Goal: Task Accomplishment & Management: Use online tool/utility

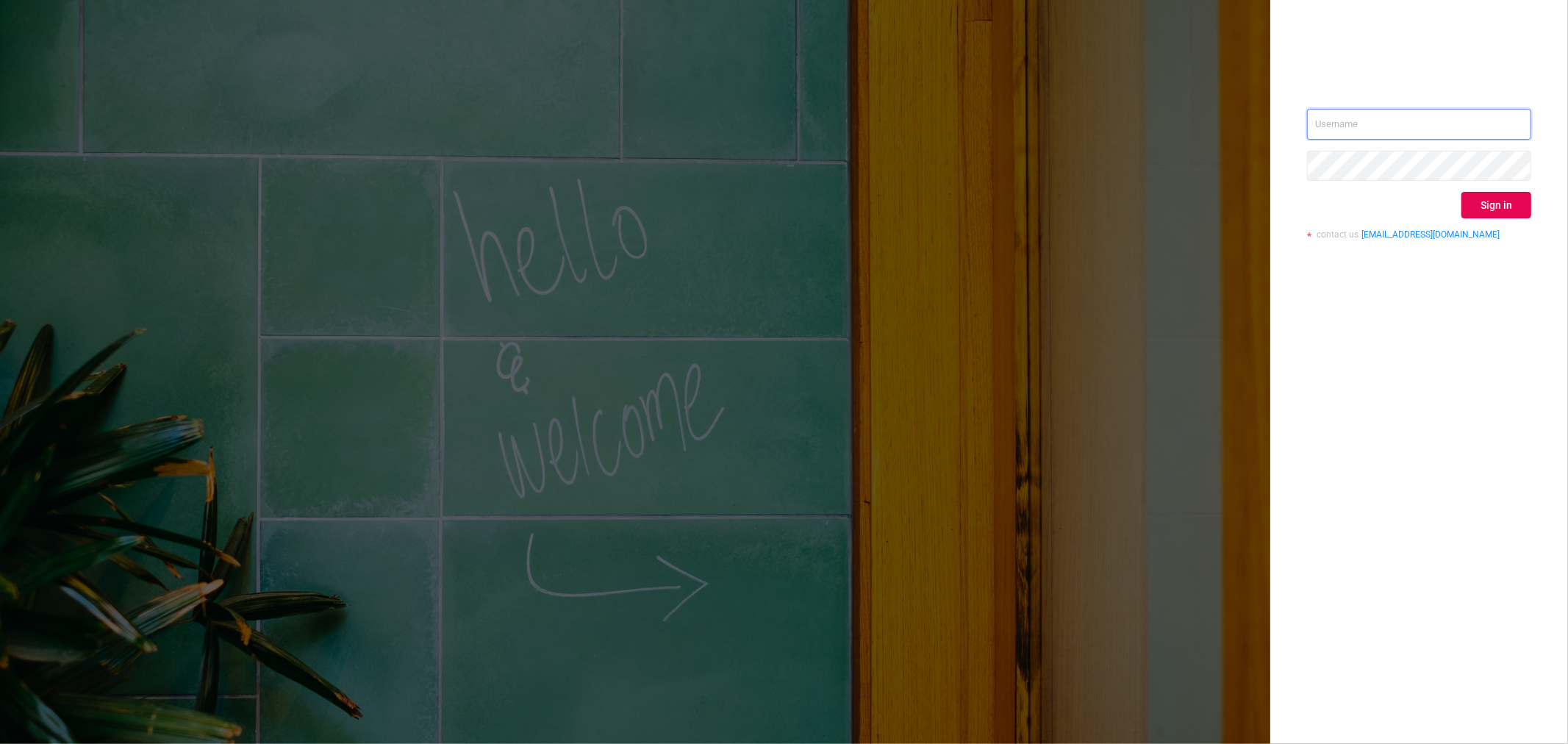
type input "[EMAIL_ADDRESS][DOMAIN_NAME]"
click at [1475, 201] on button "Sign in" at bounding box center [1496, 205] width 70 height 27
click at [1471, 197] on div "Sign in" at bounding box center [1418, 205] width 224 height 27
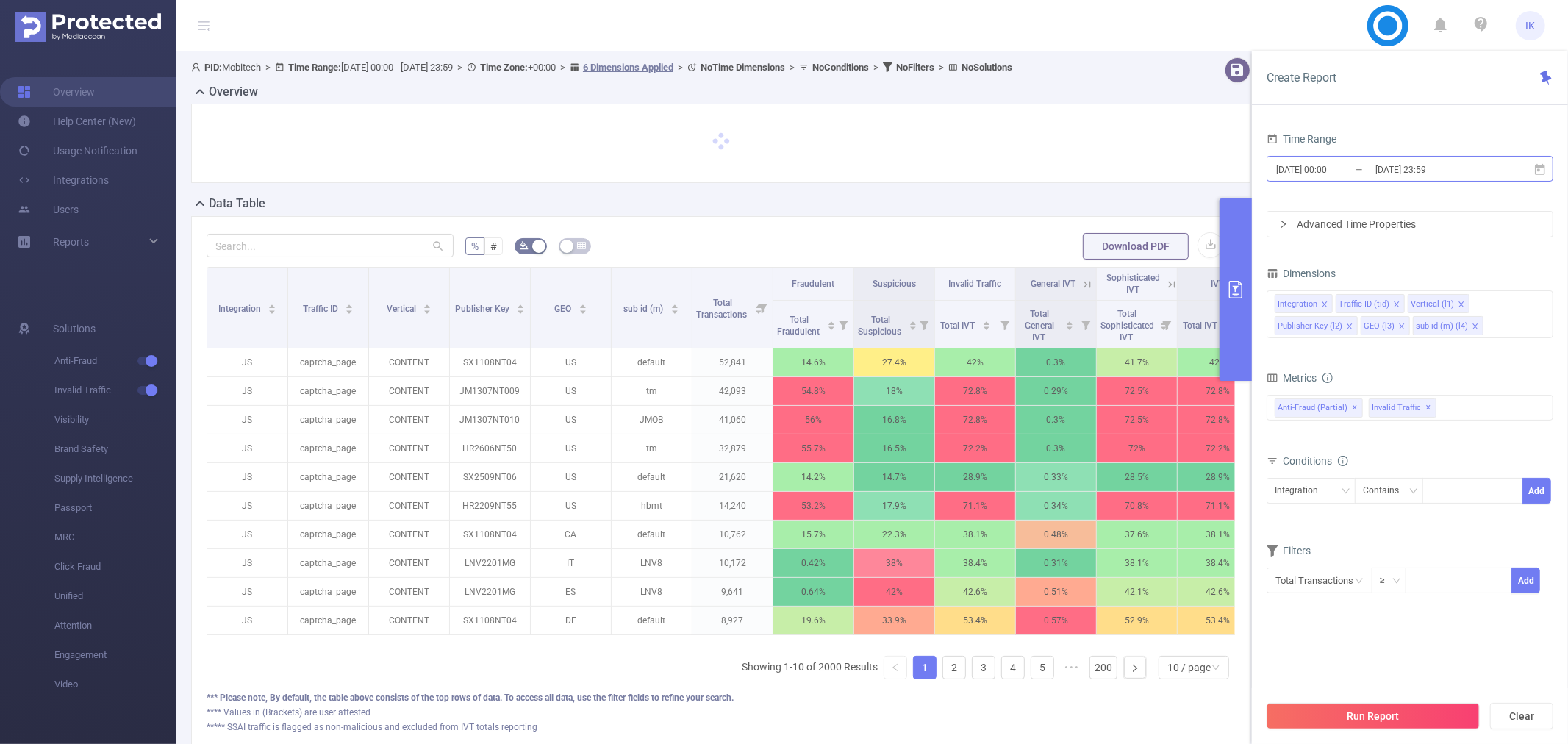
click at [1486, 167] on input "[DATE] 23:59" at bounding box center [1433, 169] width 119 height 20
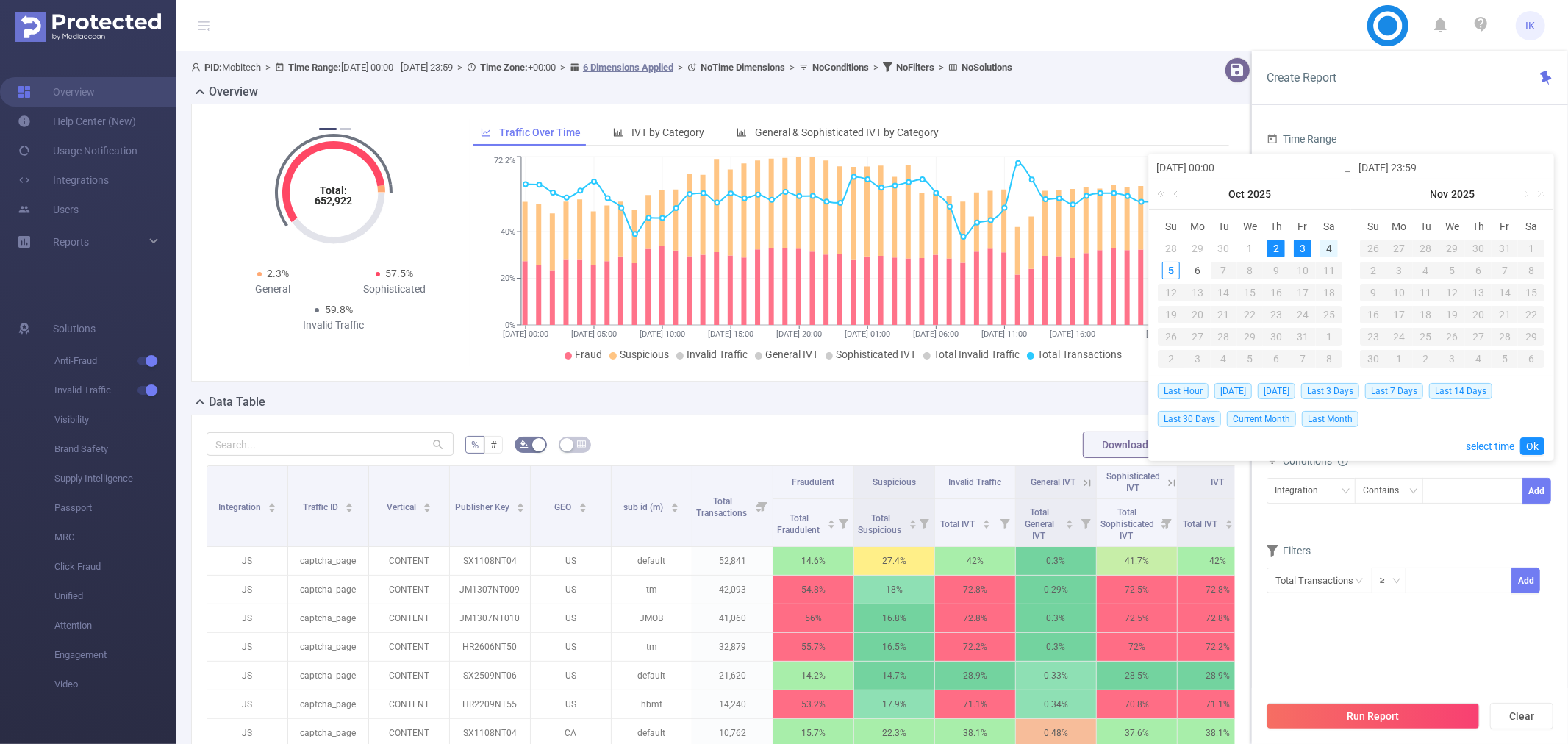
click at [1326, 251] on div "4" at bounding box center [1329, 248] width 18 height 18
click at [1172, 270] on div "5" at bounding box center [1171, 270] width 18 height 18
type input "[DATE] 00:00"
type input "[DATE] 23:59"
type input "[DATE] 00:00"
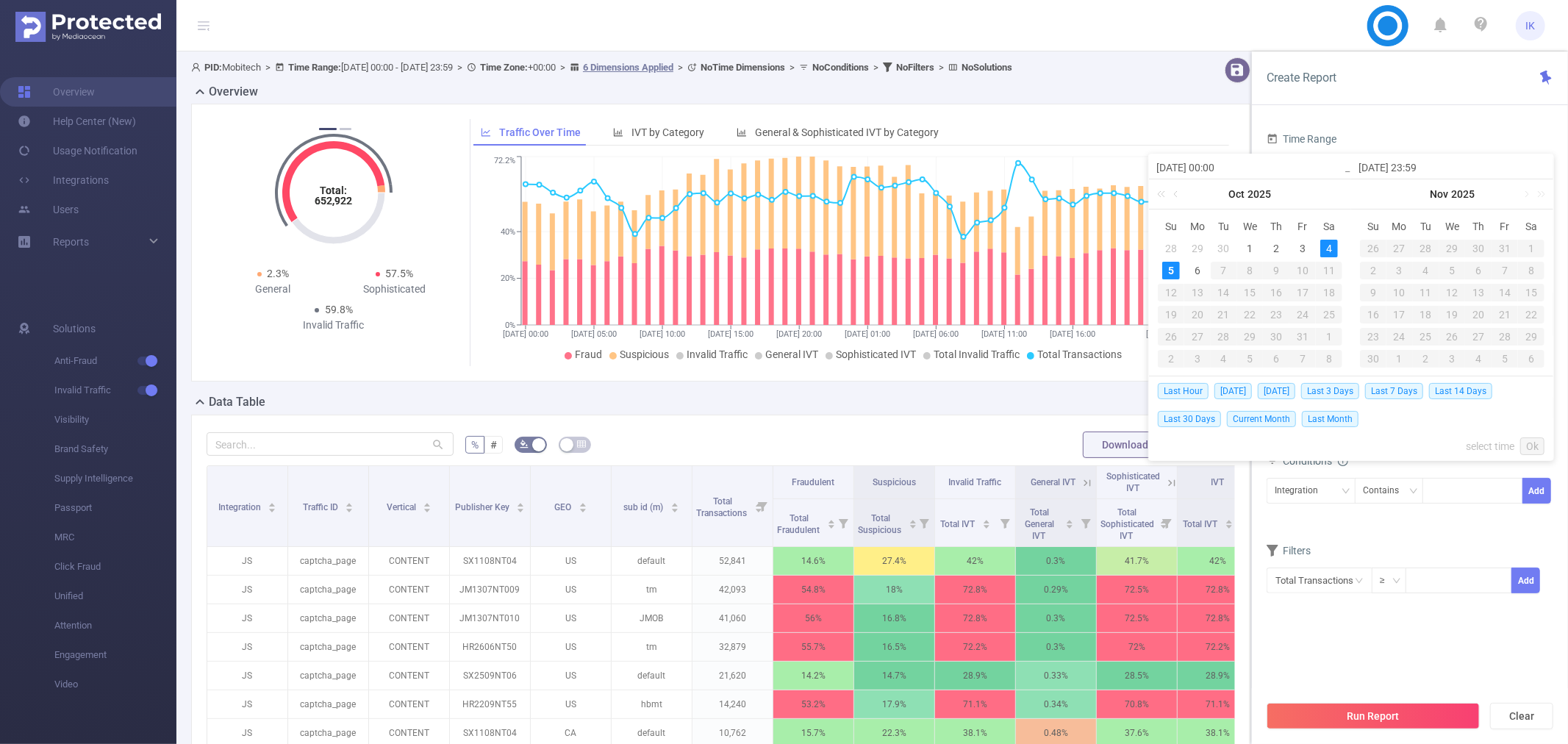
type input "[DATE] 23:59"
click at [1530, 445] on link "Ok" at bounding box center [1532, 446] width 24 height 18
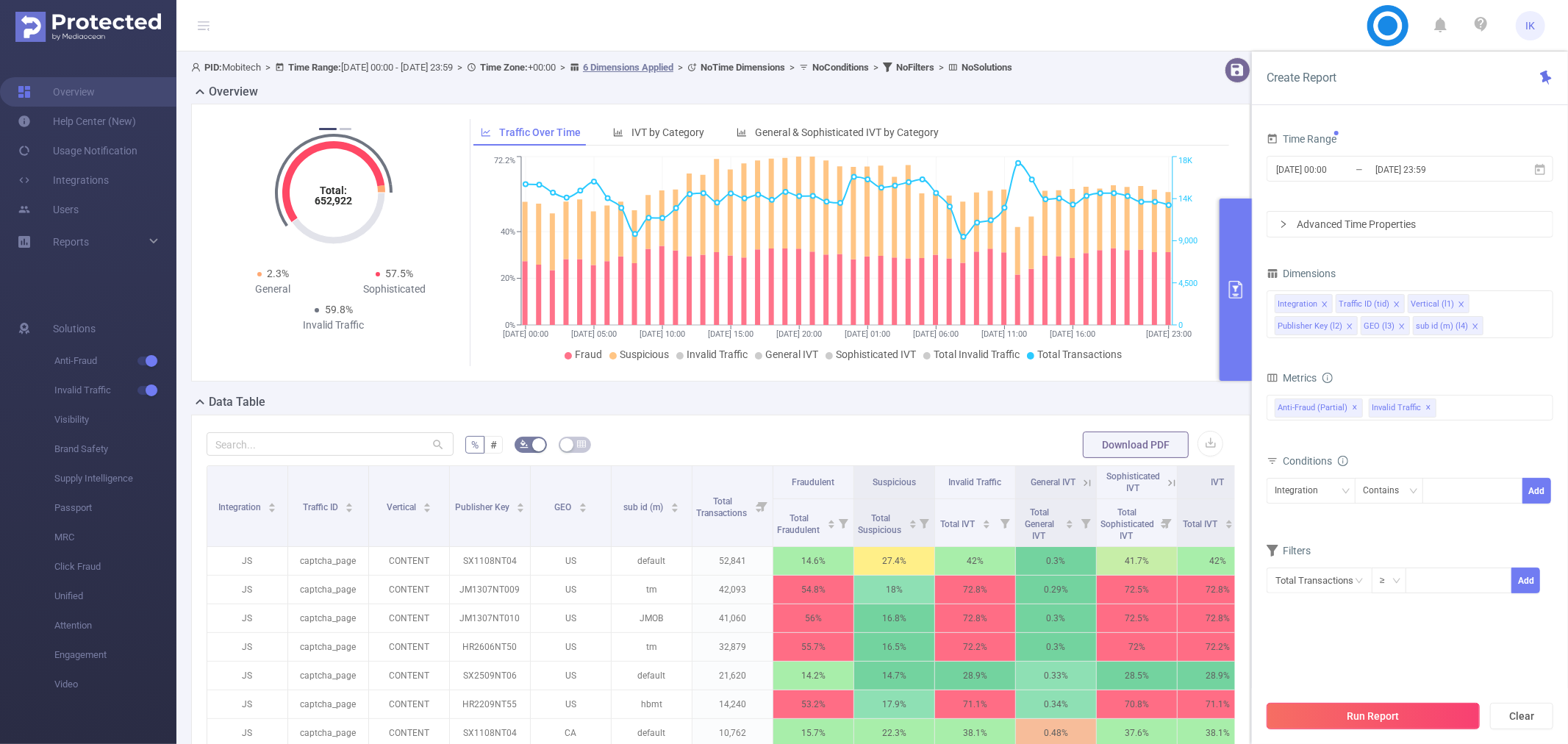
click at [1367, 720] on button "Run Report" at bounding box center [1373, 717] width 213 height 27
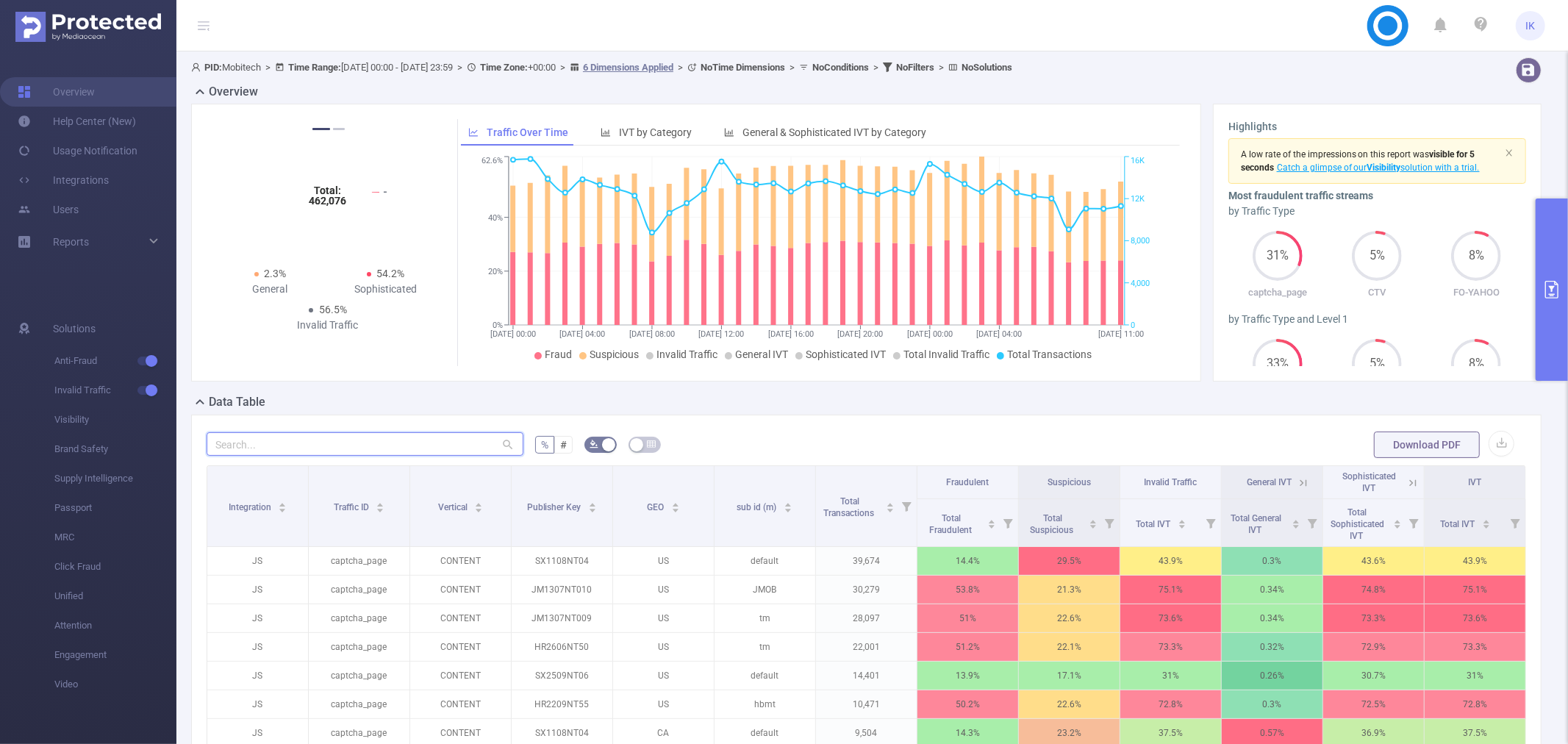
click at [244, 451] on input "text" at bounding box center [365, 444] width 317 height 24
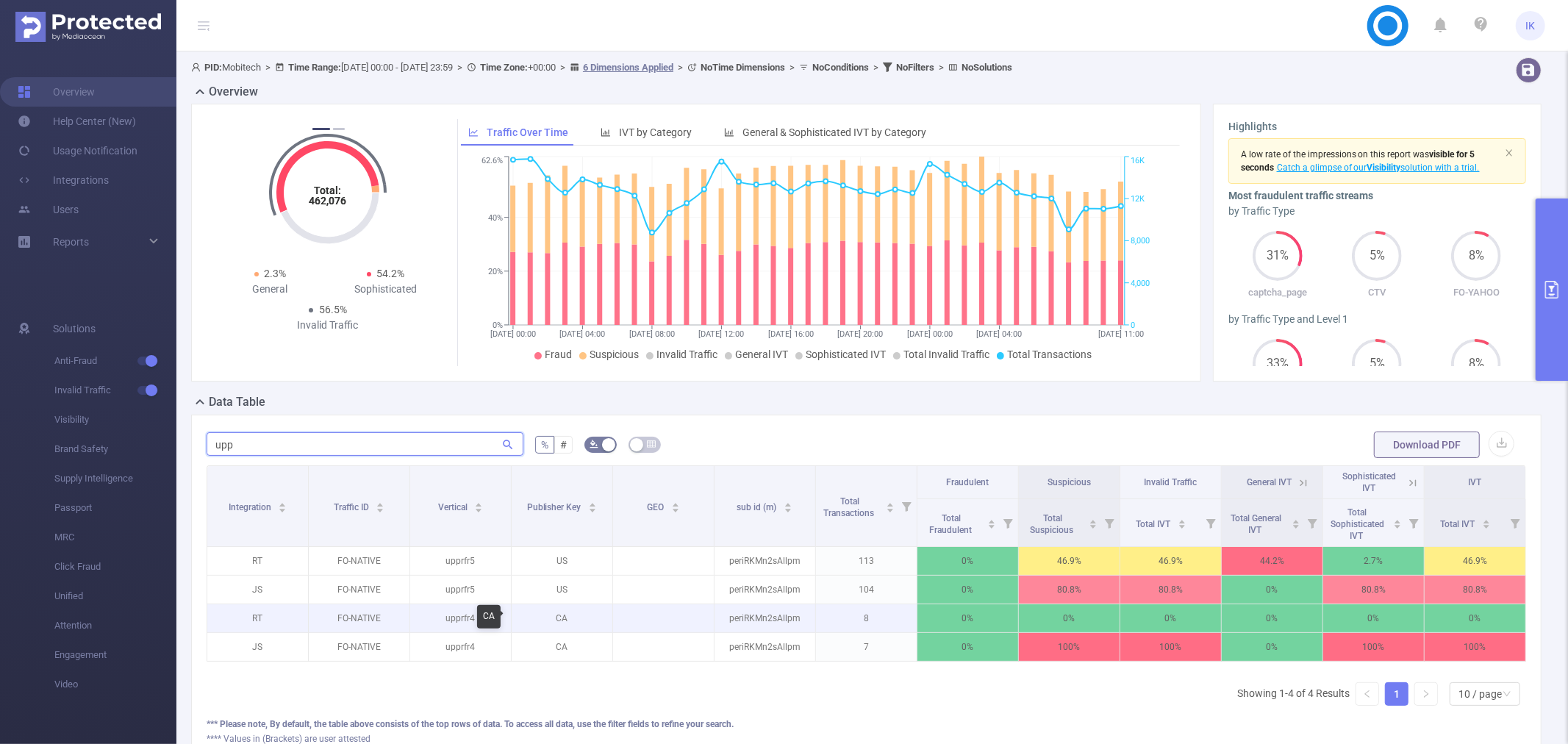
scroll to position [138, 0]
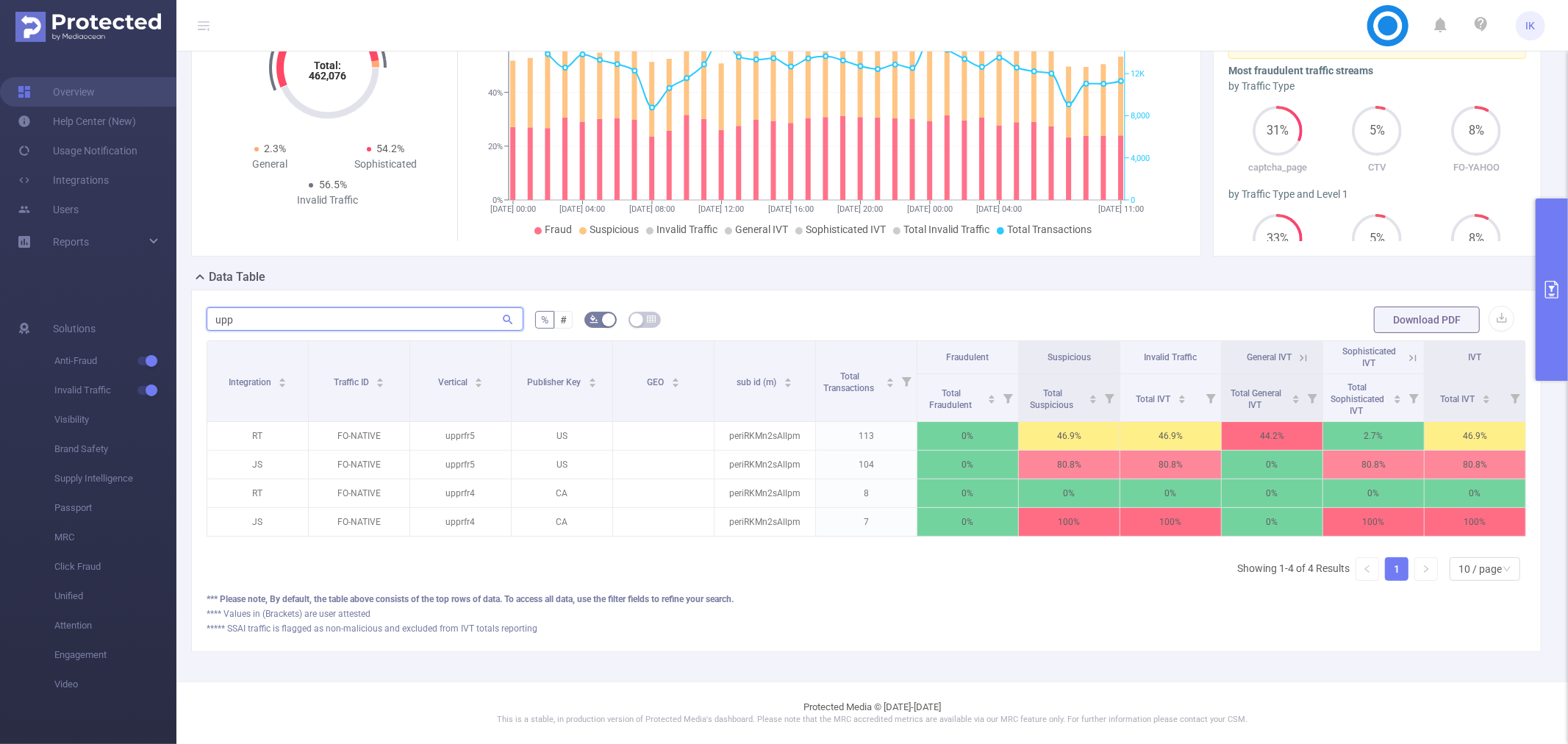
type input "upp"
click at [1406, 351] on icon at bounding box center [1412, 358] width 13 height 13
